Goal: Complete application form

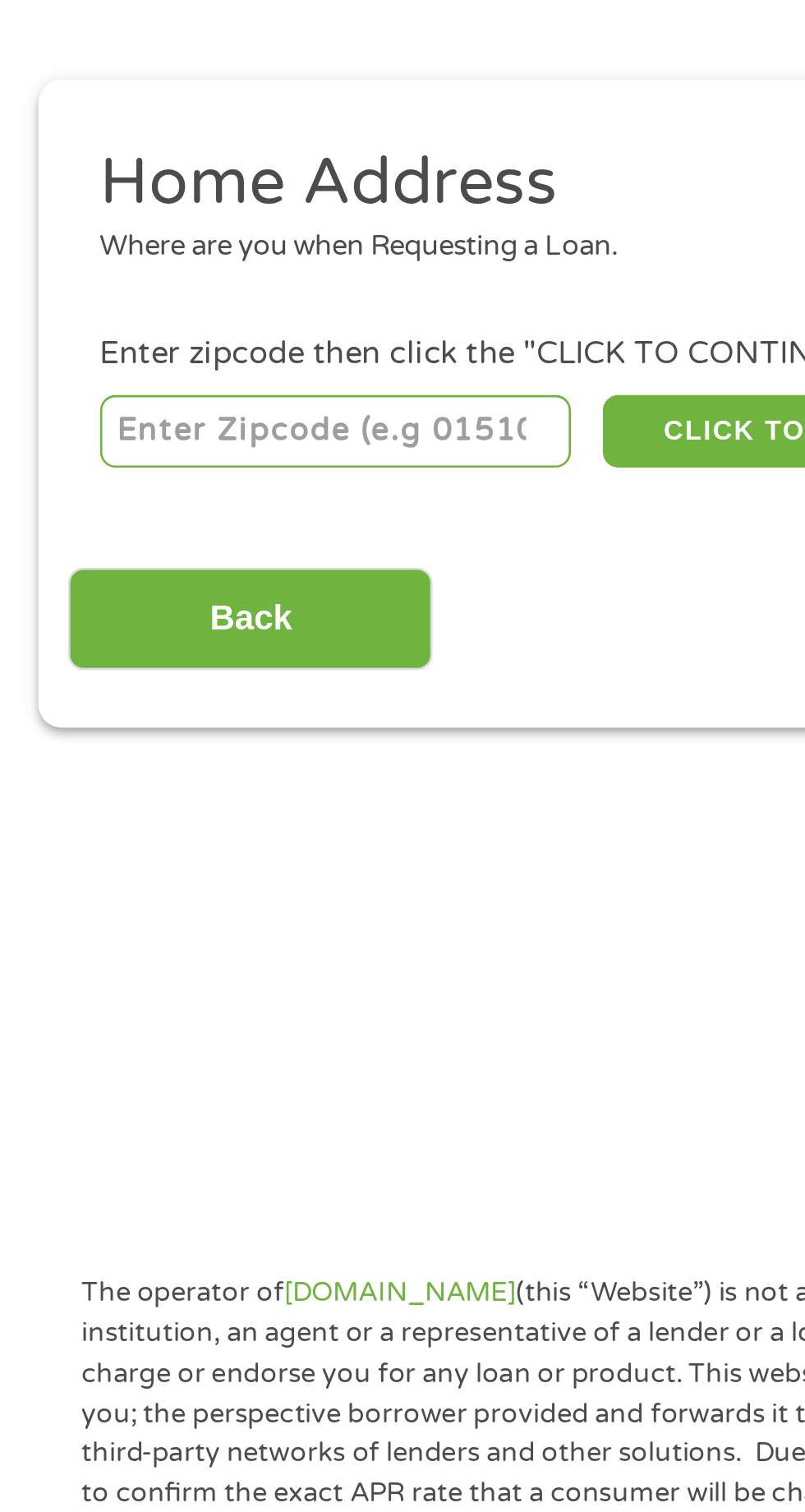
click at [64, 369] on input "number" at bounding box center [130, 363] width 182 height 28
type input "85009"
click at [80, 426] on input "Back" at bounding box center [96, 437] width 141 height 40
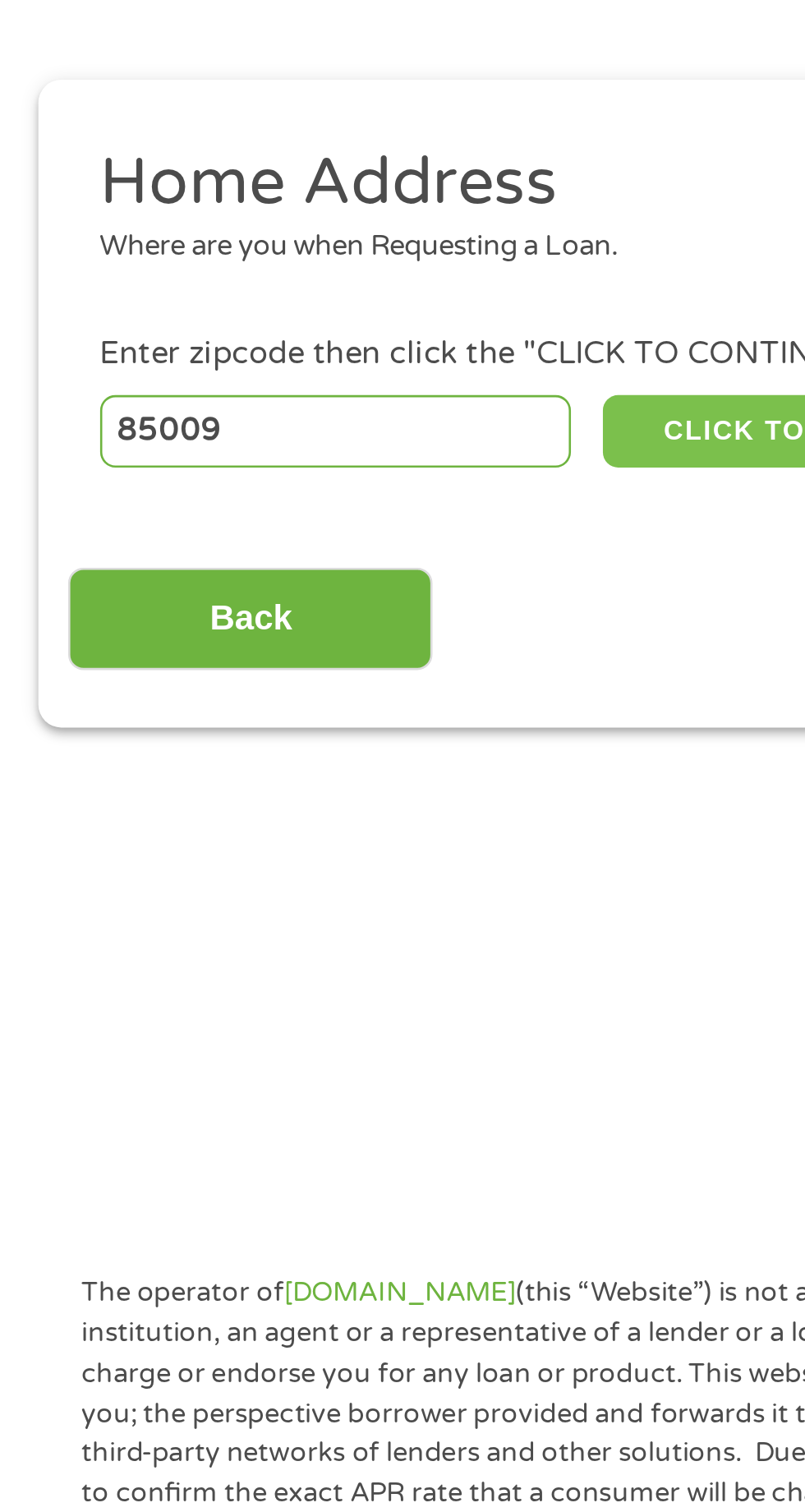
click at [262, 356] on button "CLICK TO CONTINUE" at bounding box center [311, 363] width 159 height 28
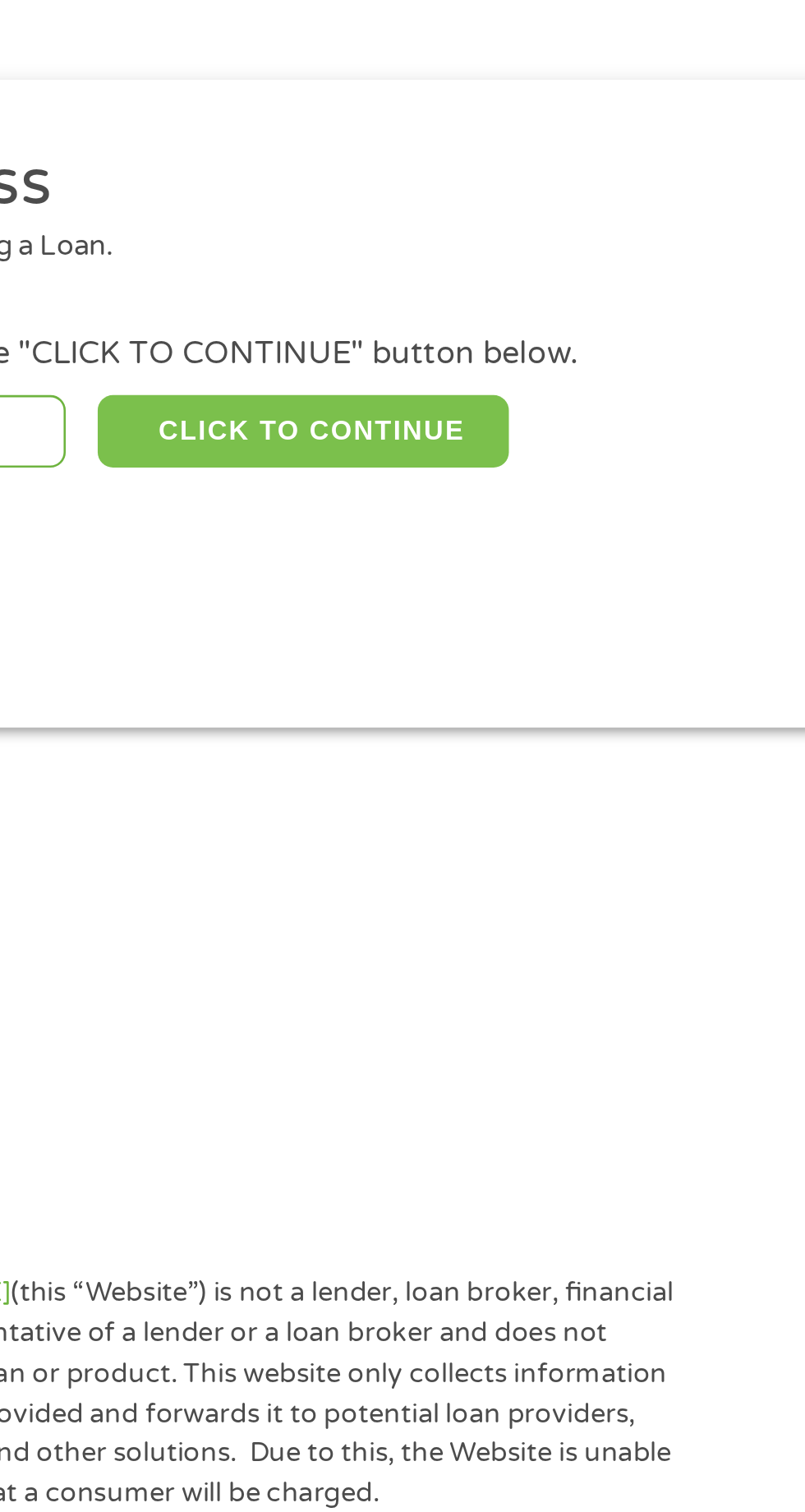
click at [329, 357] on button "CLICK TO CONTINUE" at bounding box center [311, 363] width 159 height 28
type input "85009"
type input "Phoenix"
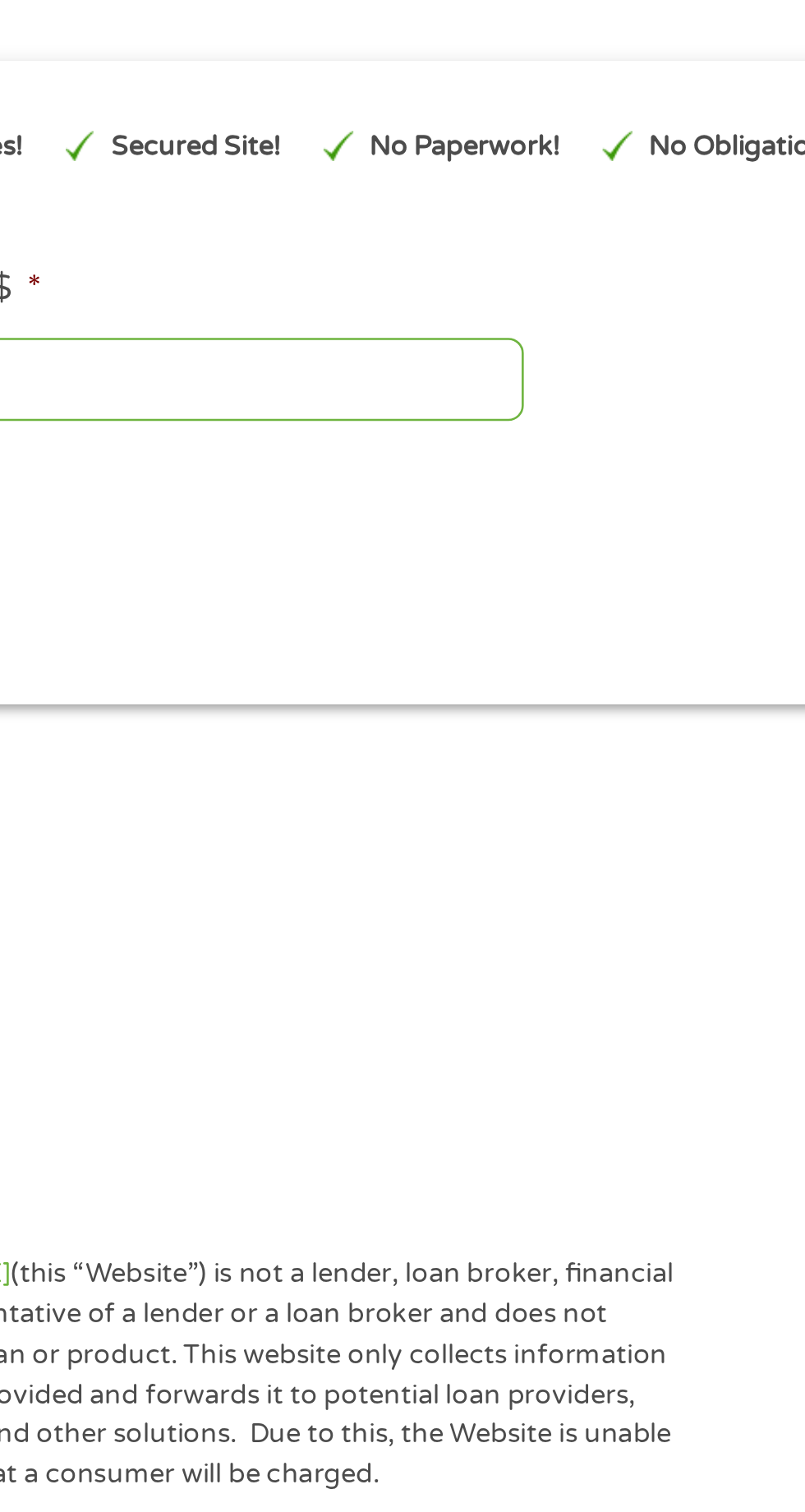
scroll to position [6, 6]
